Goal: Task Accomplishment & Management: Use online tool/utility

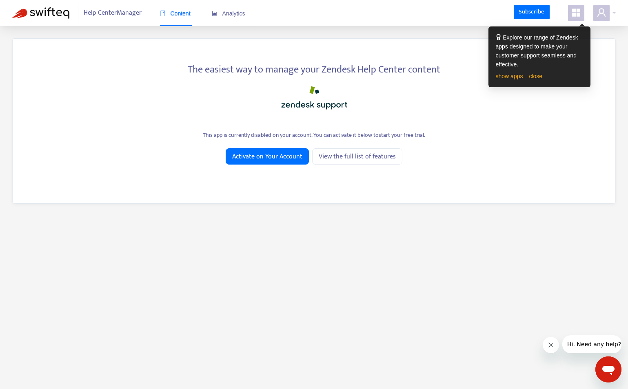
scroll to position [2, 0]
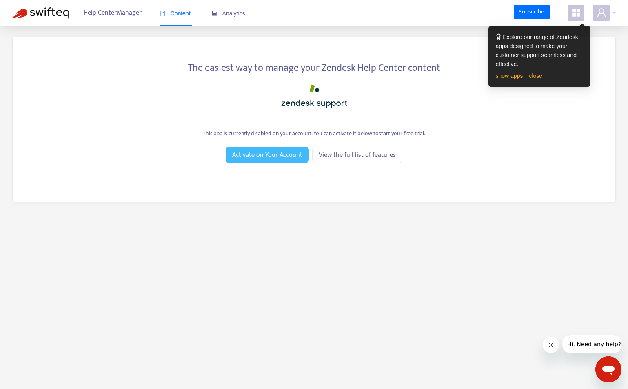
click at [283, 151] on span "Activate on Your Account" at bounding box center [267, 155] width 70 height 10
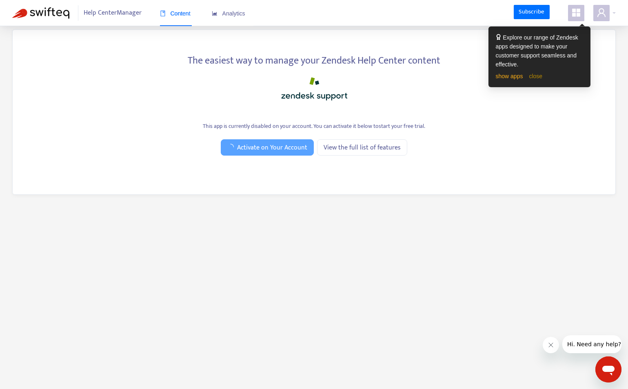
scroll to position [9, 0]
click at [540, 73] on link "close" at bounding box center [535, 76] width 13 height 7
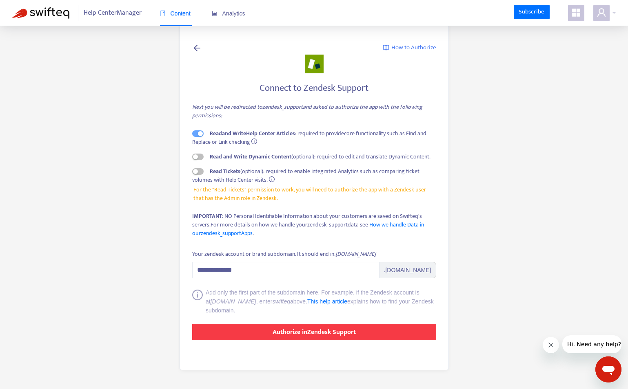
click at [331, 331] on strong "Authorize in Zendesk Support" at bounding box center [313, 332] width 83 height 11
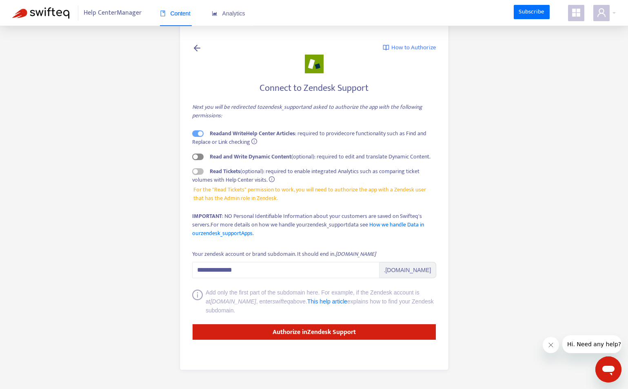
click at [201, 159] on span "button" at bounding box center [197, 157] width 11 height 7
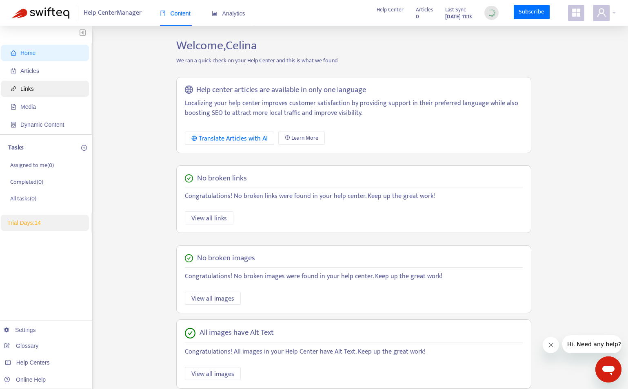
click at [31, 86] on span "Links" at bounding box center [26, 89] width 13 height 7
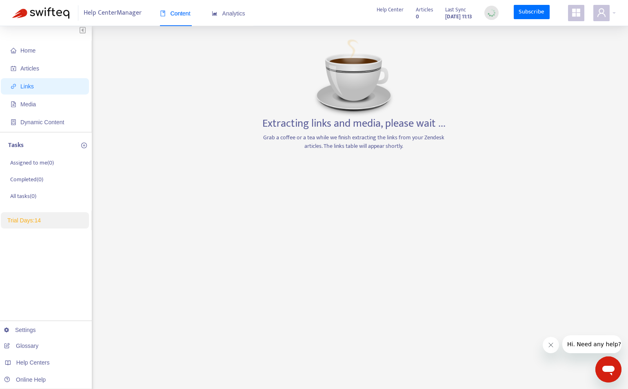
click at [611, 367] on icon "Messaging-Fenster öffnen" at bounding box center [608, 371] width 12 height 10
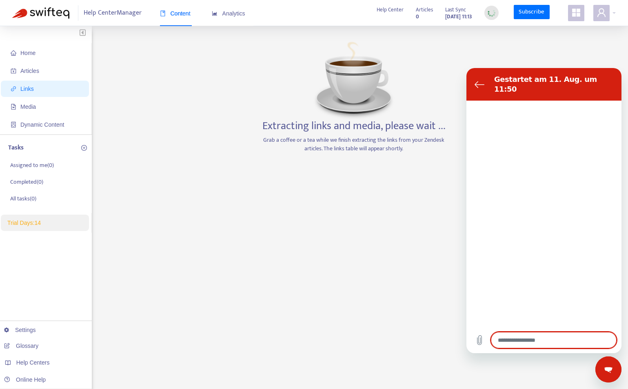
type textarea "*"
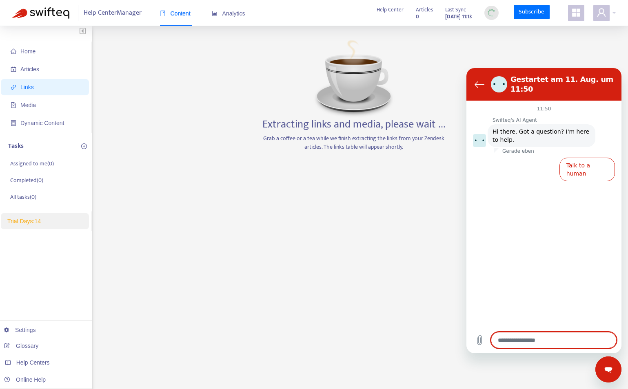
click at [584, 372] on div "Home Articles Links Media Dynamic Content Tasks Assigned to me ( 0 ) Completed …" at bounding box center [313, 275] width 603 height 477
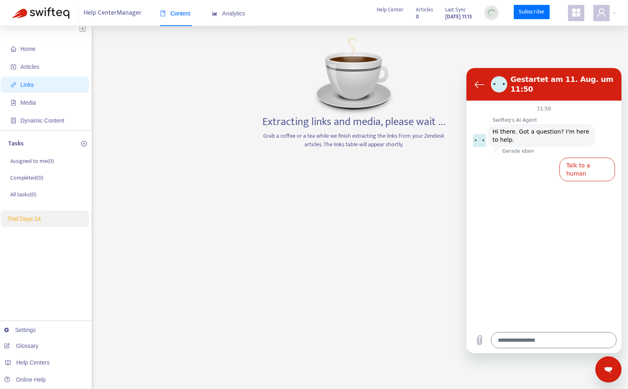
click at [336, 287] on div "Extracting links and media, please wait ... Grab a coffee or a tea while we fin…" at bounding box center [354, 272] width 192 height 477
